Goal: Information Seeking & Learning: Learn about a topic

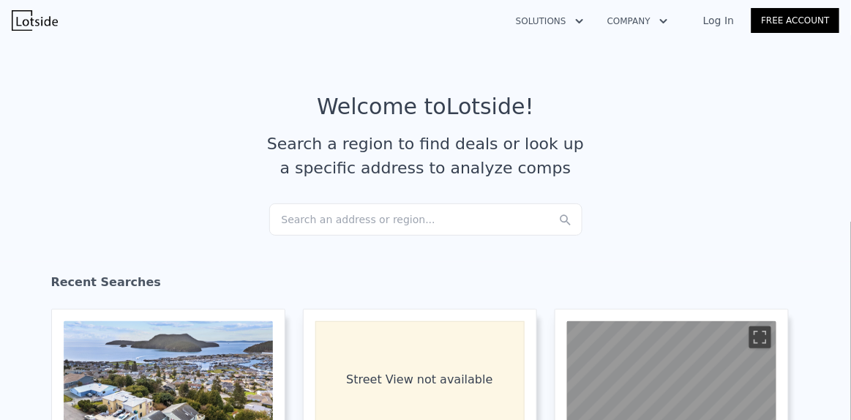
click at [304, 215] on div "Search an address or region..." at bounding box center [425, 219] width 313 height 32
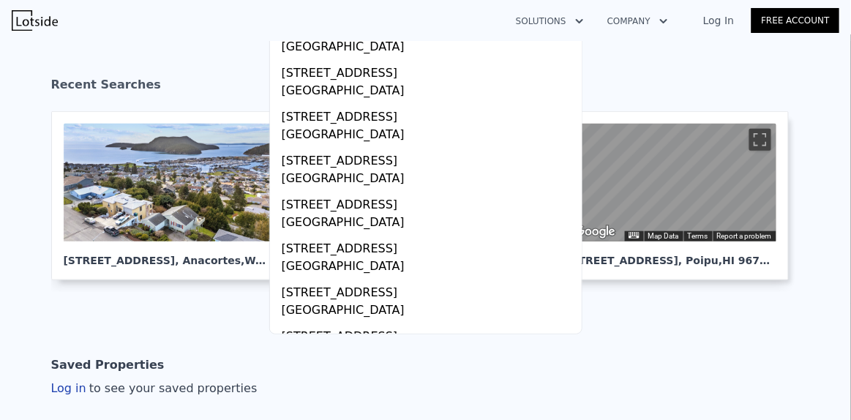
scroll to position [197, 0]
type input "2305 sundowner court, [GEOGRAPHIC_DATA]"
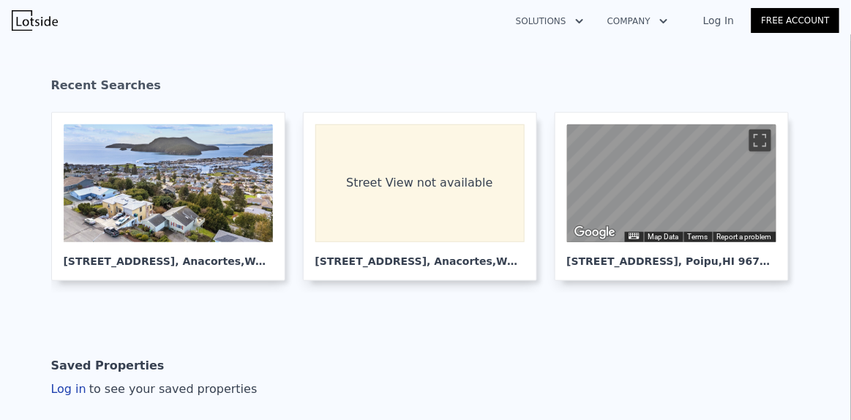
scroll to position [0, 0]
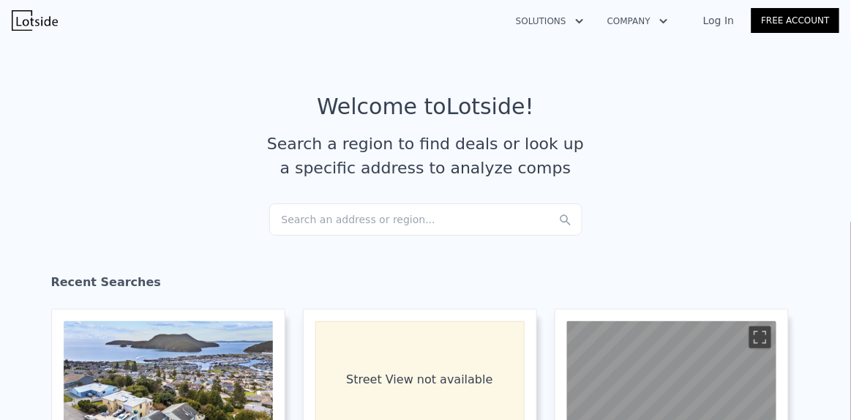
click at [837, 19] on link "Free Account" at bounding box center [796, 20] width 88 height 25
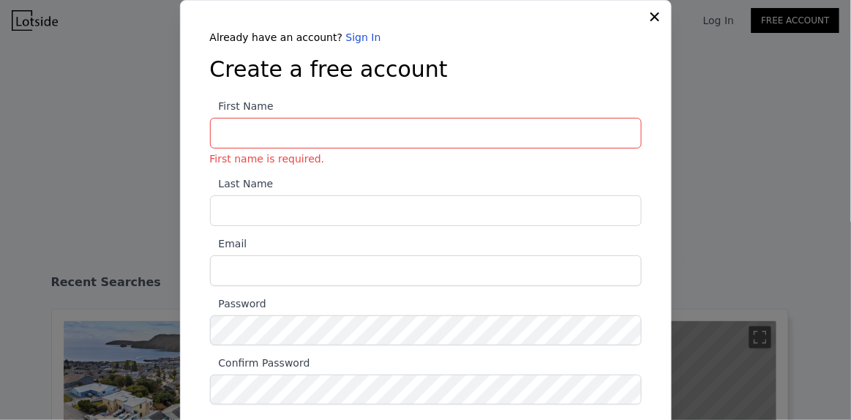
click at [654, 8] on button at bounding box center [657, 16] width 18 height 18
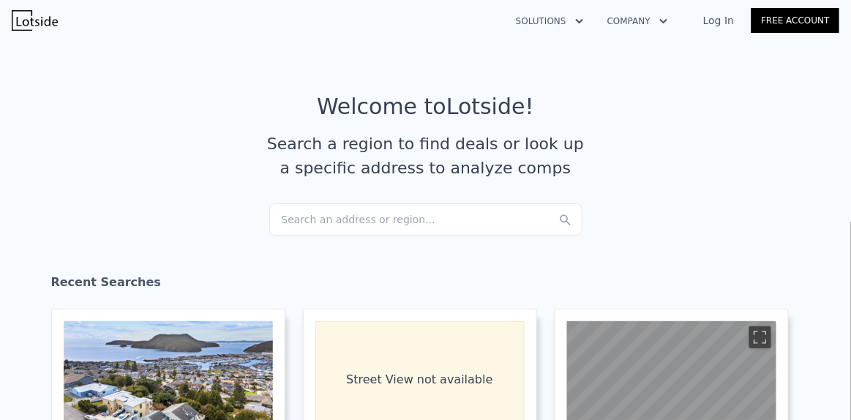
click at [315, 214] on div "Search an address or region..." at bounding box center [425, 219] width 313 height 32
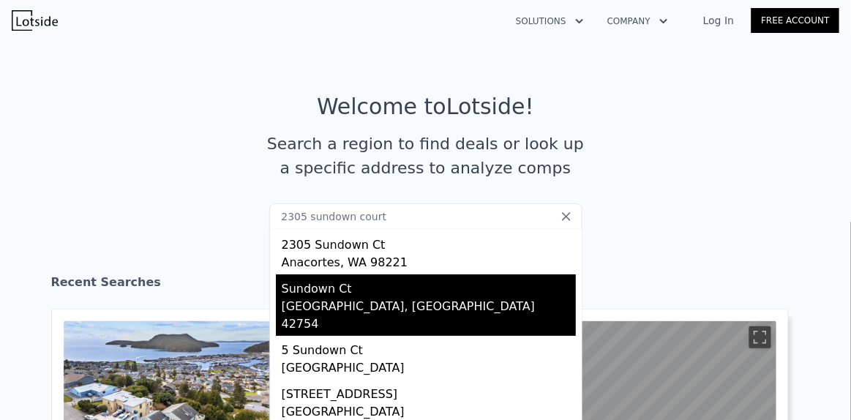
scroll to position [35, 0]
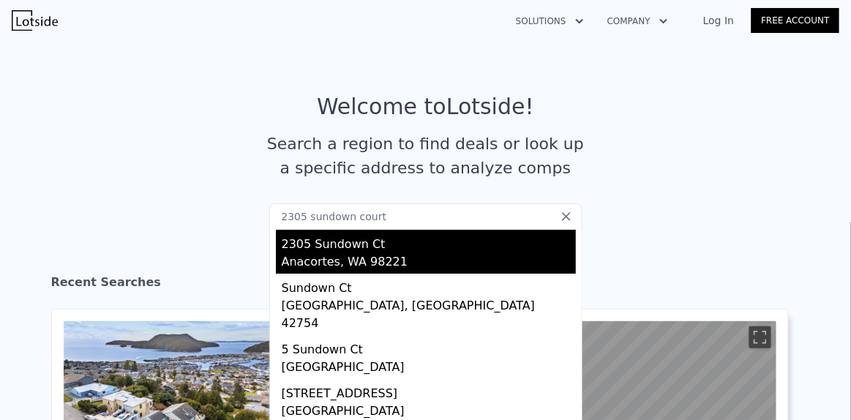
type input "2305 sundown court"
click at [324, 255] on div "Anacortes, WA 98221" at bounding box center [429, 263] width 294 height 20
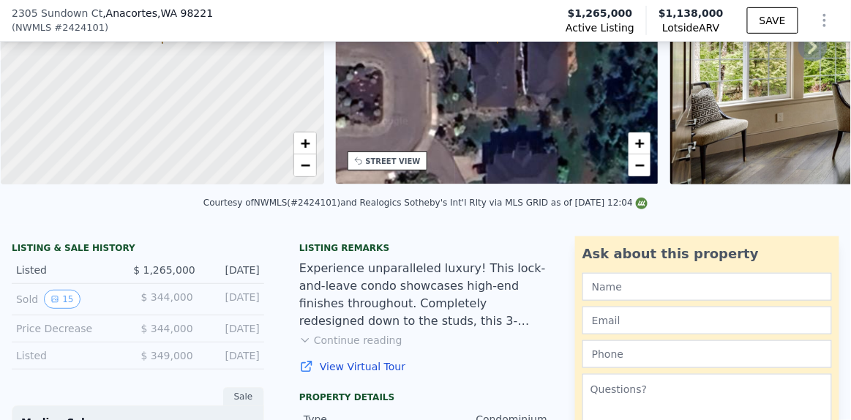
scroll to position [174, 0]
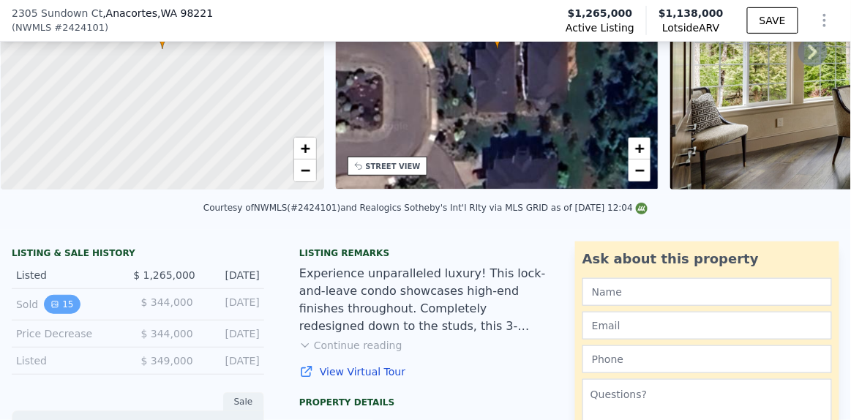
click at [52, 309] on icon "View historical data" at bounding box center [54, 304] width 9 height 9
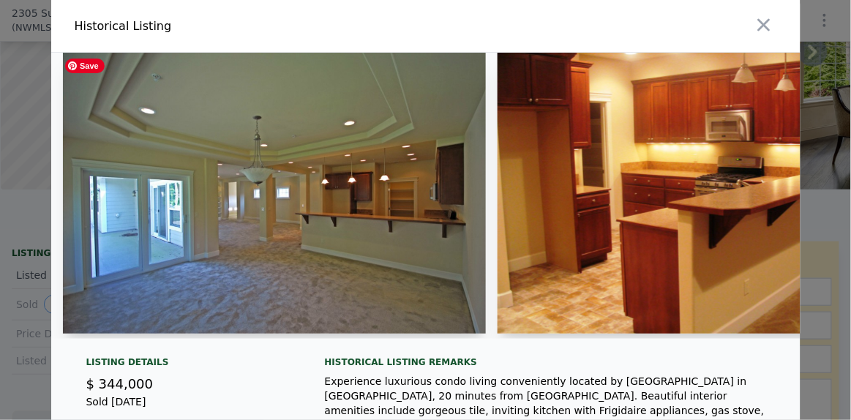
click at [263, 201] on img at bounding box center [274, 193] width 423 height 281
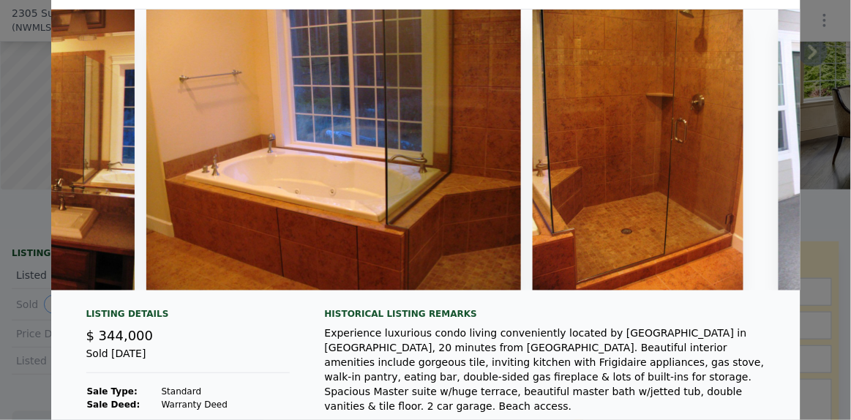
scroll to position [25, 0]
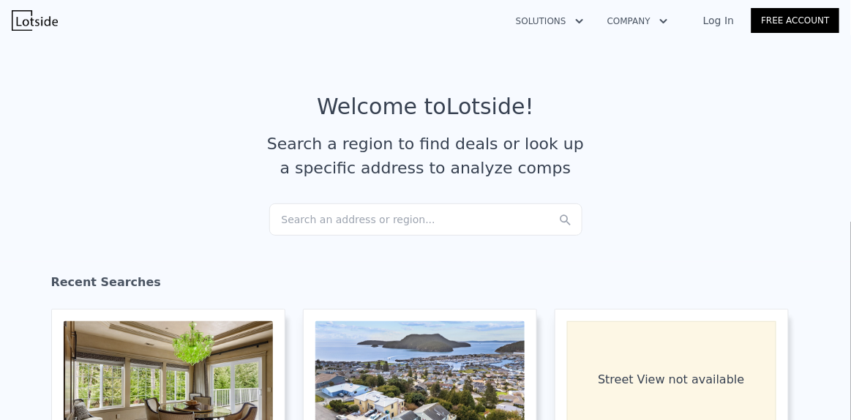
click at [288, 214] on div "Search an address or region..." at bounding box center [425, 219] width 313 height 32
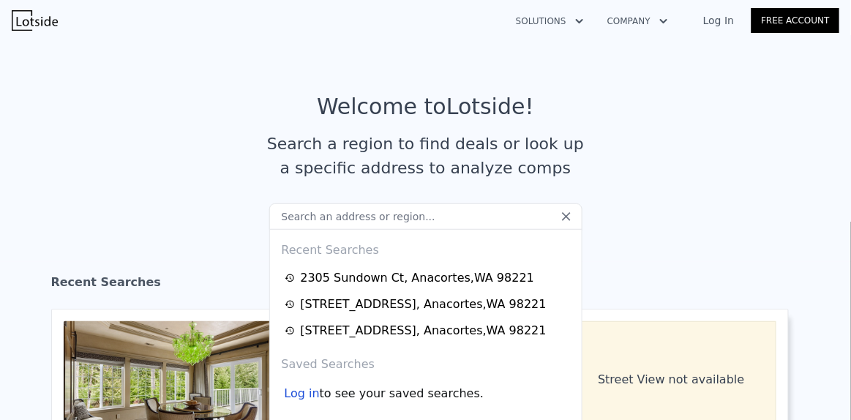
type input "a"
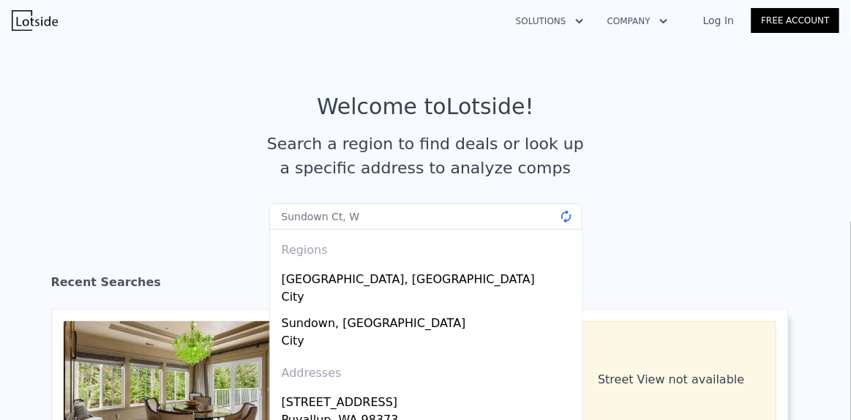
type input "Sundown Ct, [GEOGRAPHIC_DATA]"
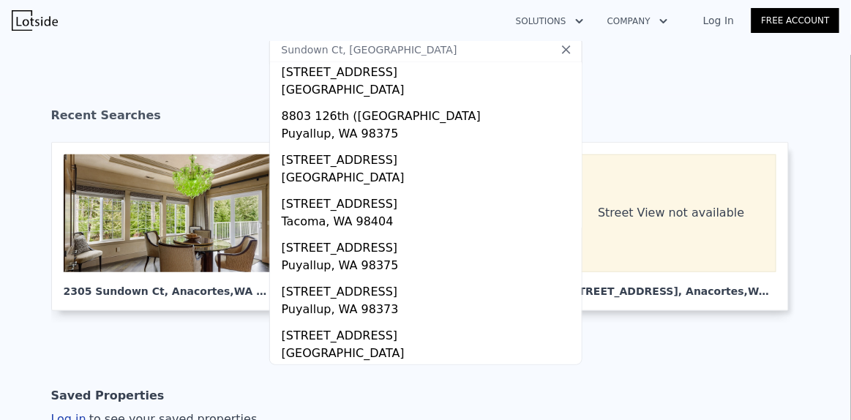
scroll to position [168, 0]
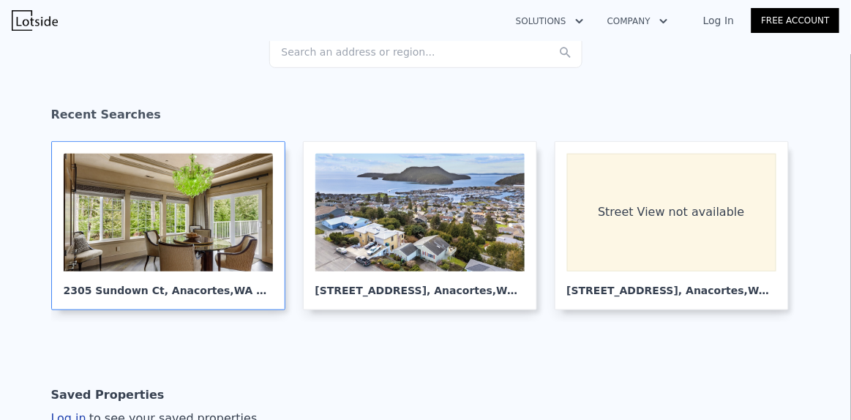
click at [174, 258] on div at bounding box center [168, 213] width 209 height 118
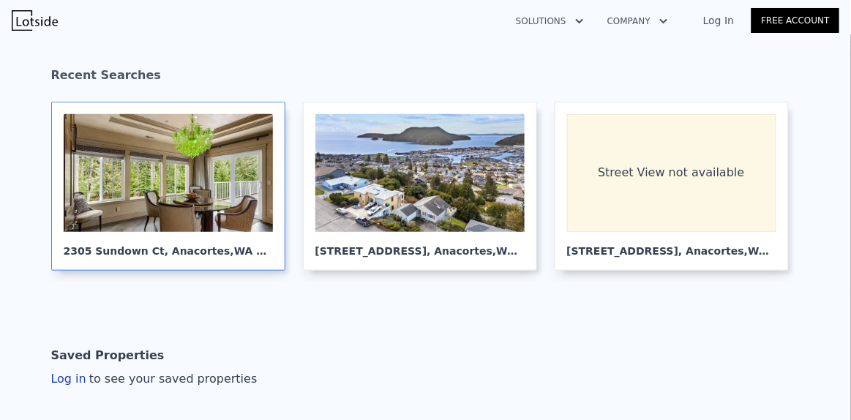
scroll to position [207, 0]
click at [154, 169] on div at bounding box center [168, 173] width 209 height 118
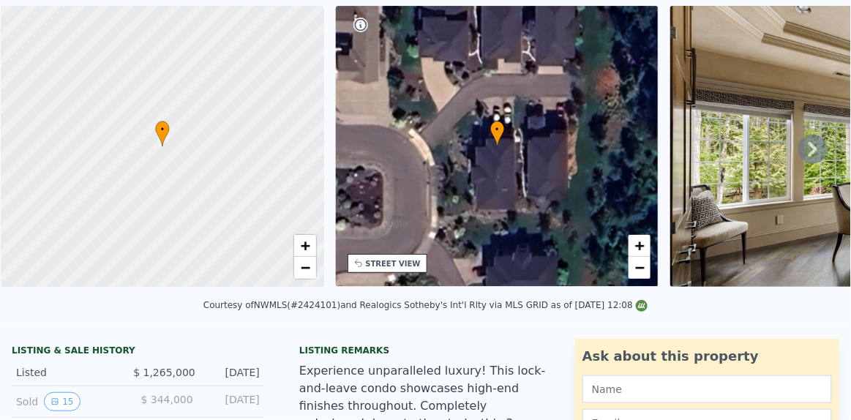
scroll to position [40, 0]
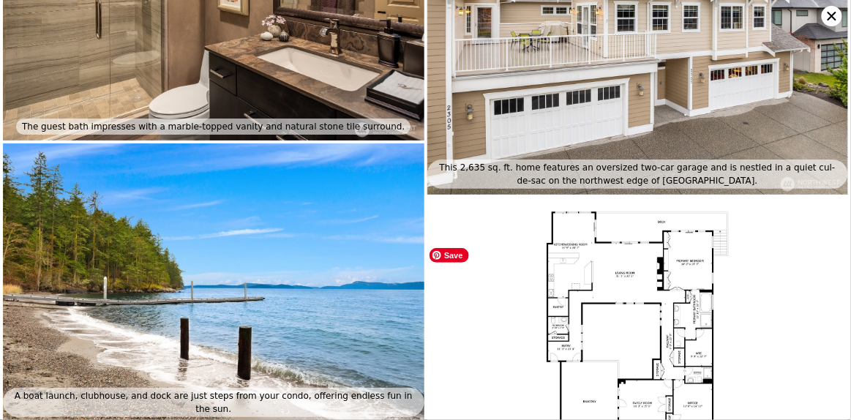
scroll to position [5832, 0]
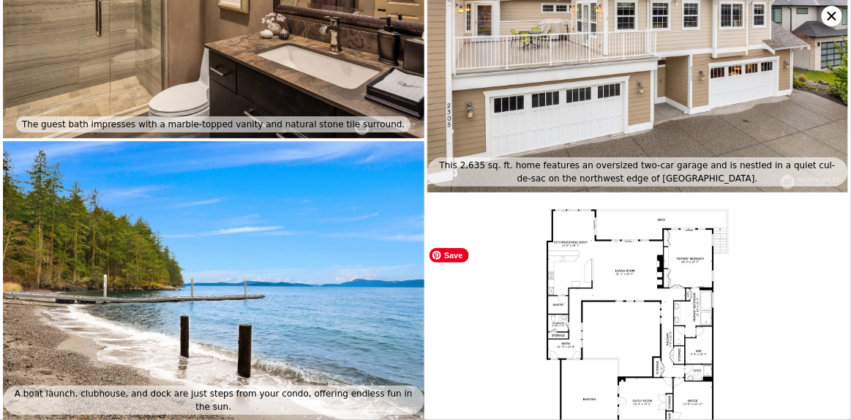
click at [611, 283] on img at bounding box center [638, 344] width 422 height 298
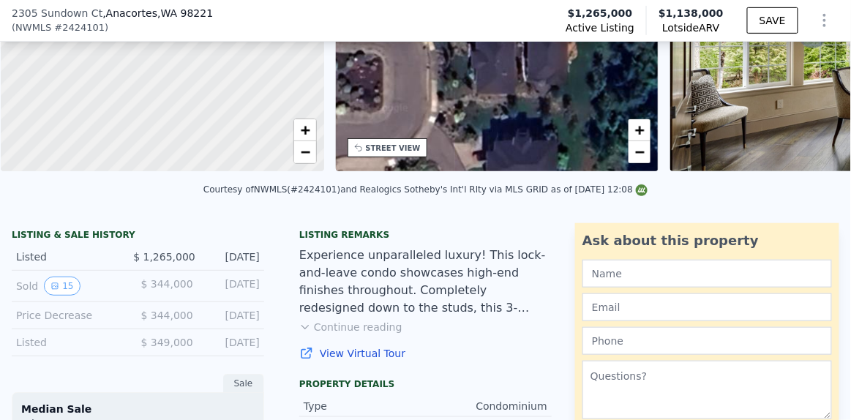
scroll to position [193, 0]
click at [61, 286] on button "15" at bounding box center [62, 285] width 36 height 19
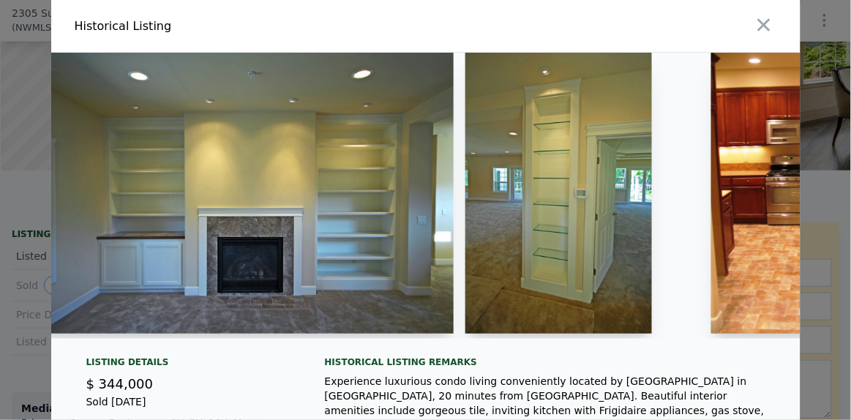
scroll to position [0, 2034]
